Goal: Find specific page/section: Find specific page/section

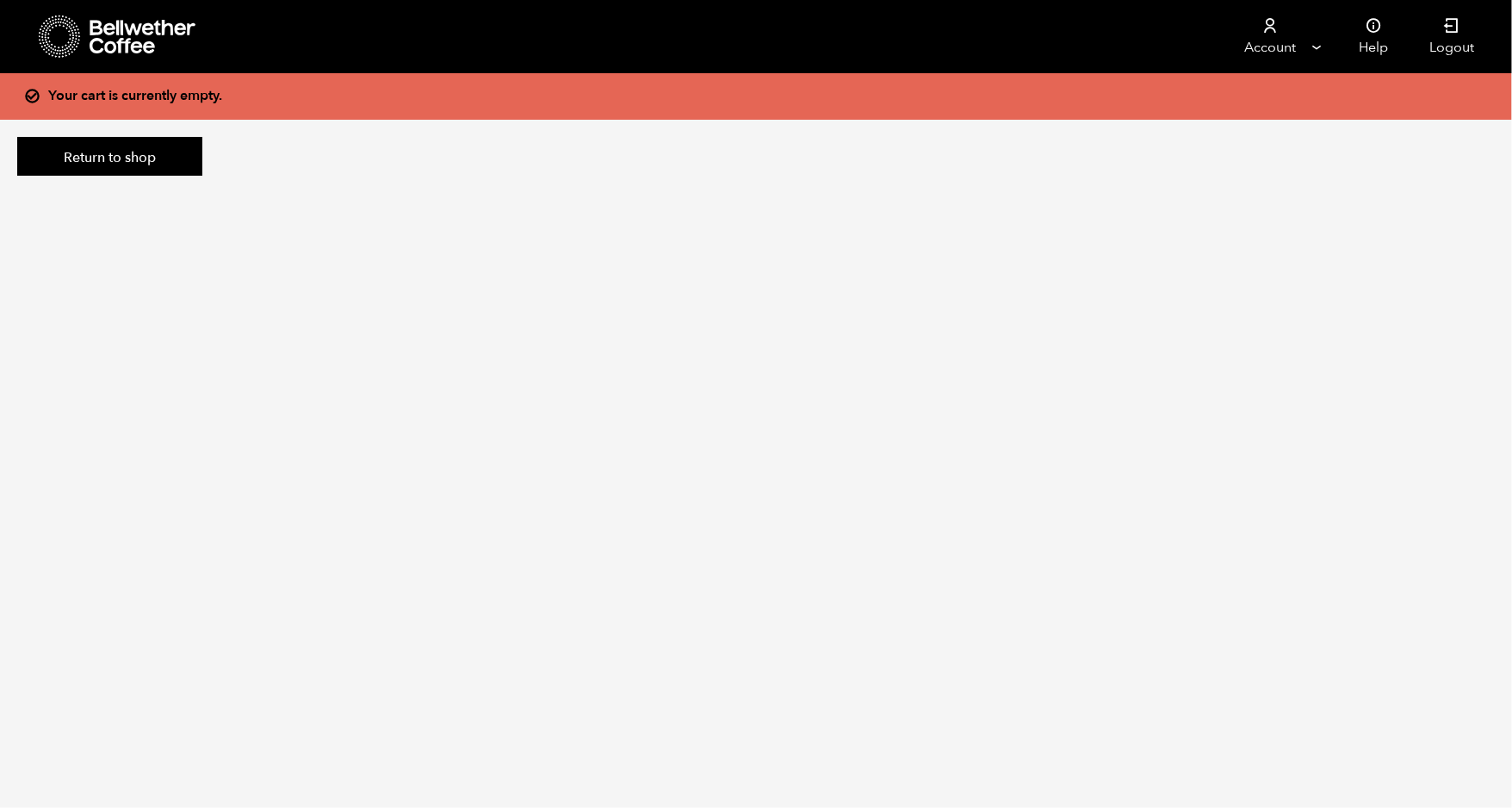
click at [118, 23] on icon at bounding box center [143, 36] width 108 height 34
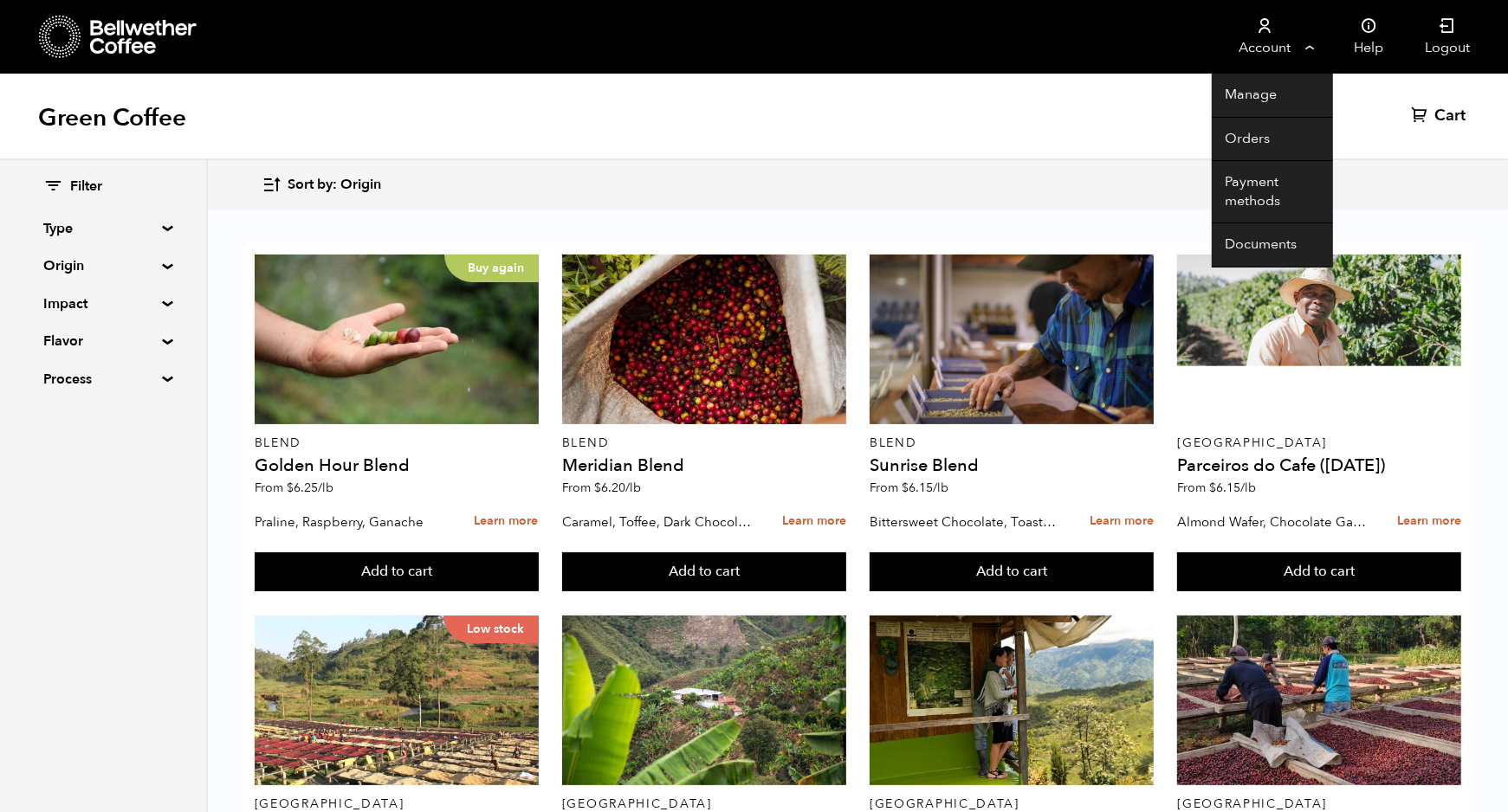
click at [1319, 55] on li "Account Manage Orders Payment methods Documents" at bounding box center [1272, 37] width 121 height 74
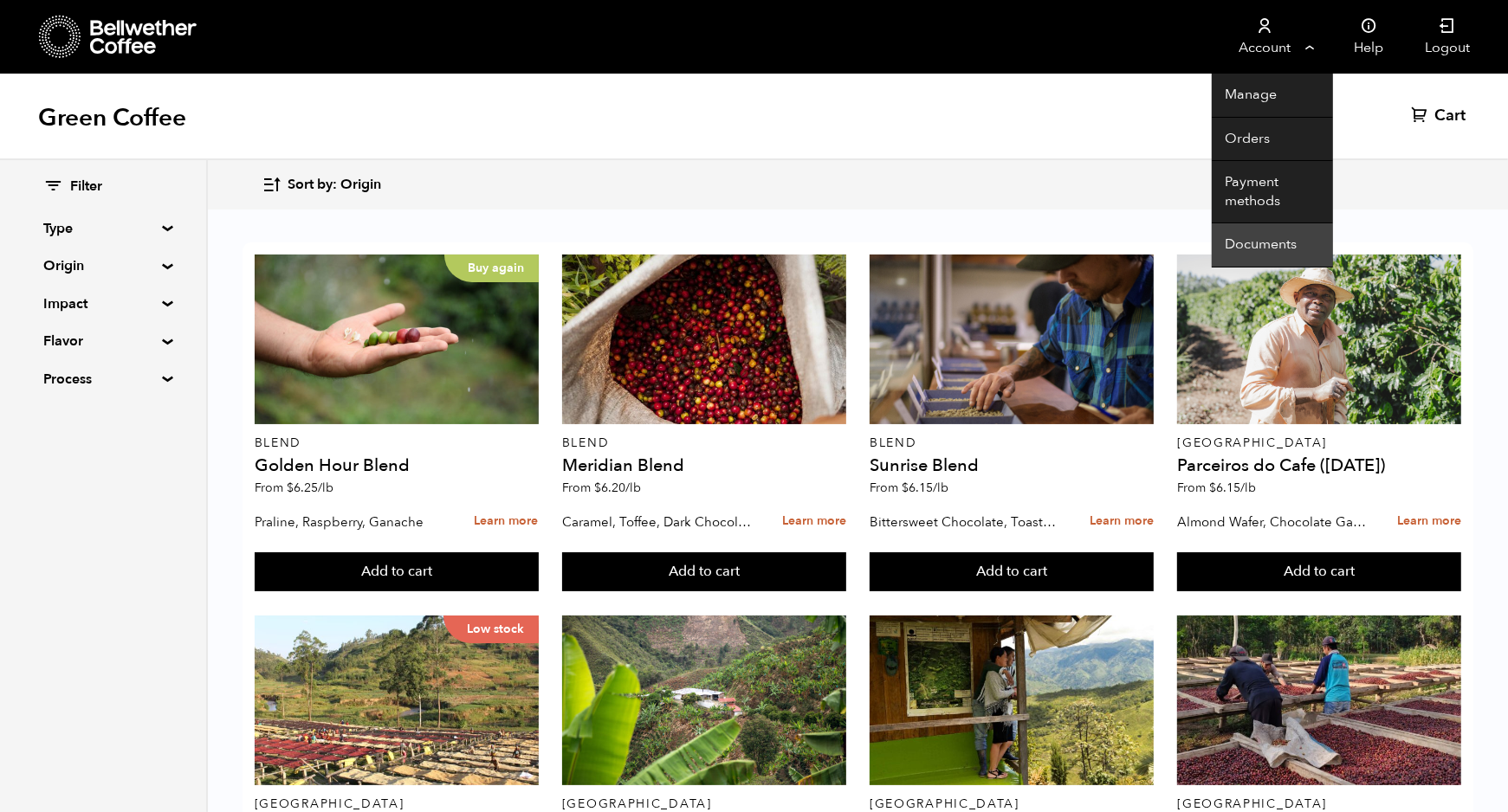
click at [1247, 236] on link "Documents" at bounding box center [1272, 245] width 121 height 44
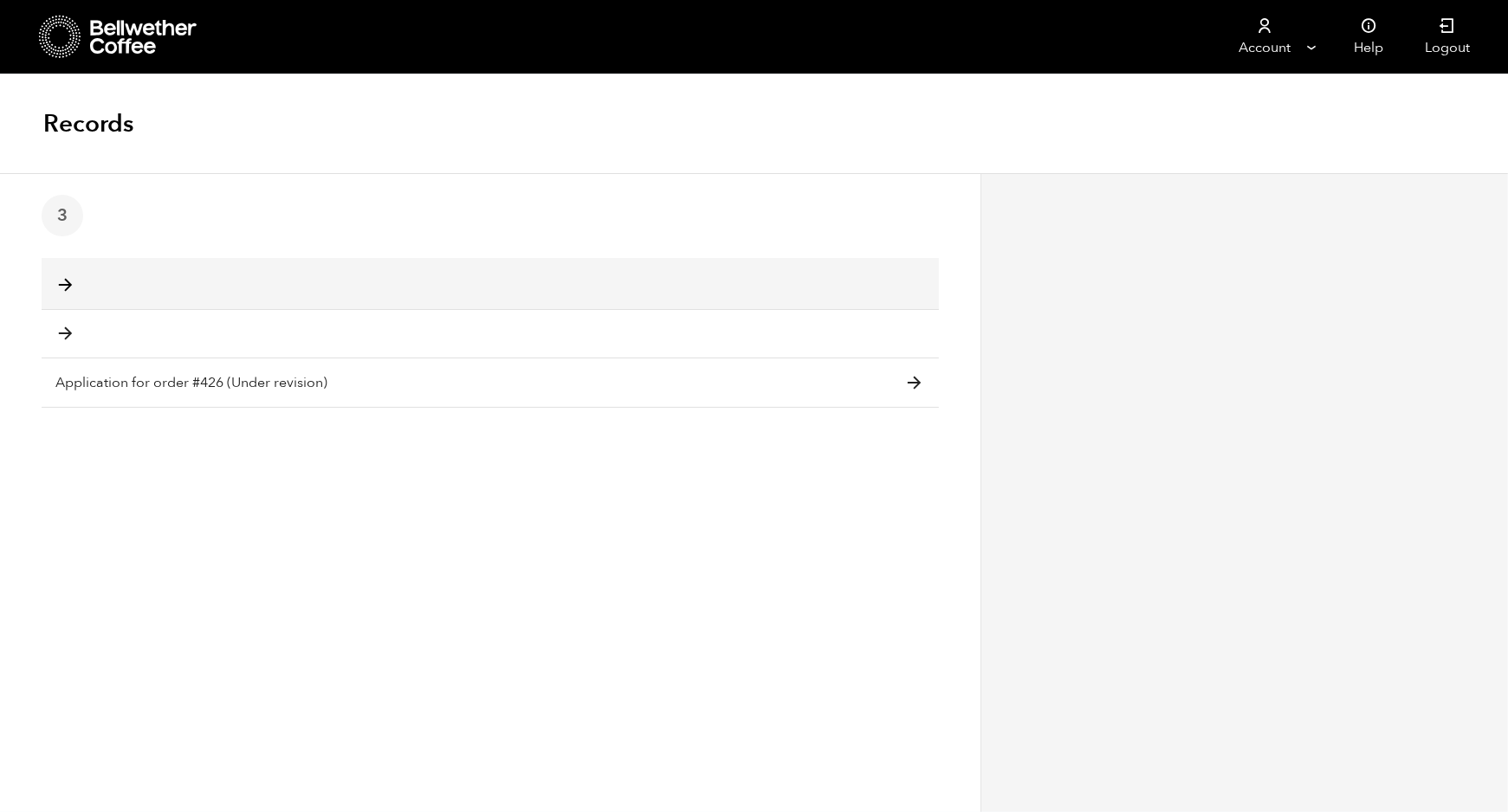
click at [60, 269] on link at bounding box center [490, 285] width 897 height 48
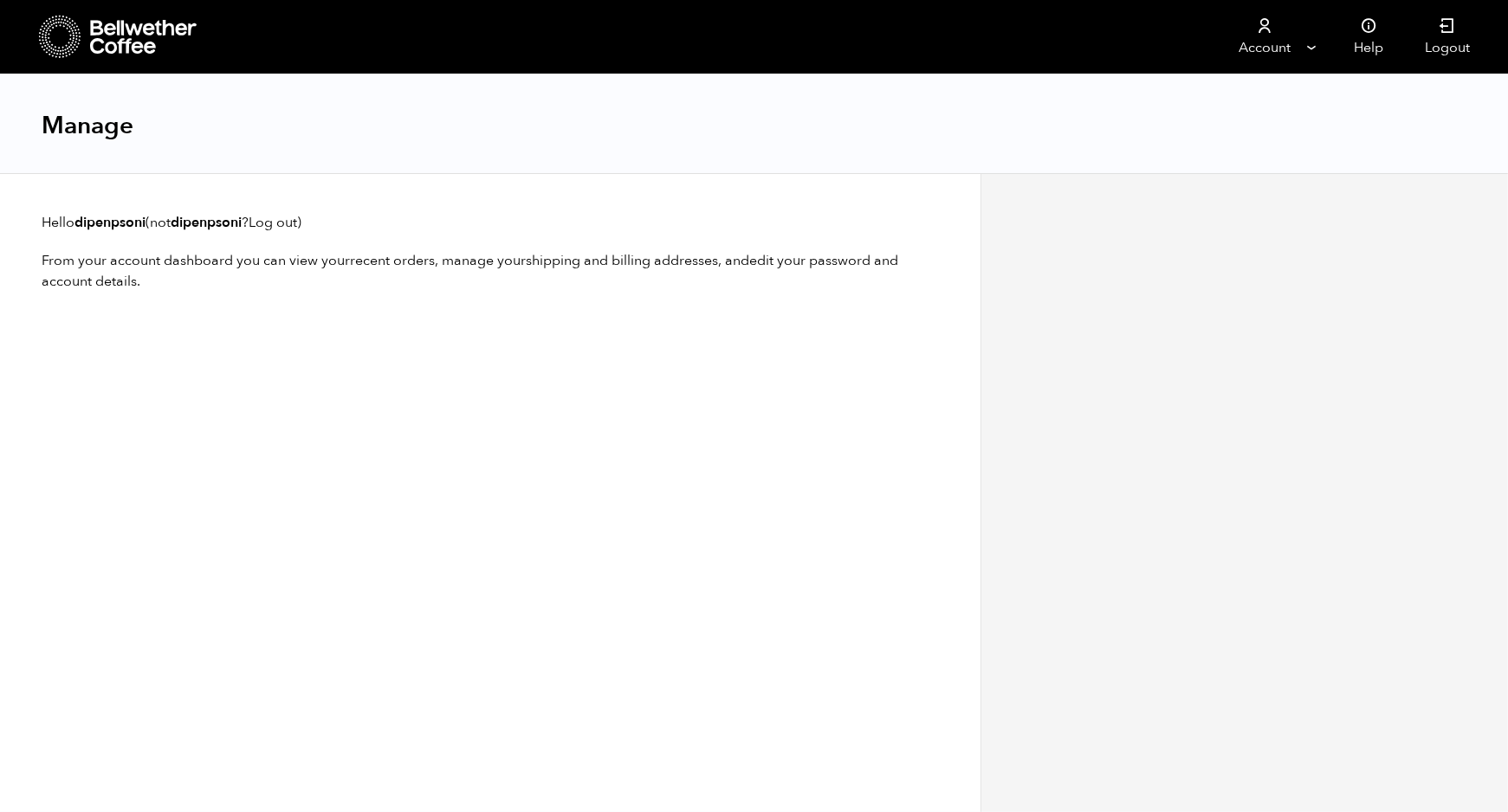
click at [49, 37] on icon at bounding box center [59, 37] width 42 height 44
